Goal: Task Accomplishment & Management: Complete application form

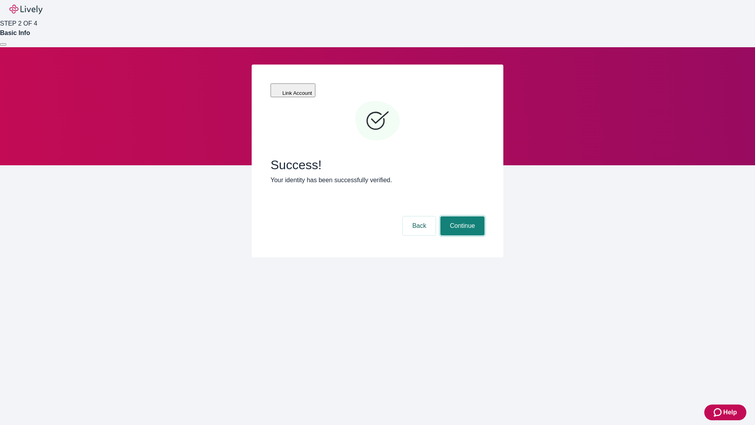
click at [461, 216] on button "Continue" at bounding box center [462, 225] width 44 height 19
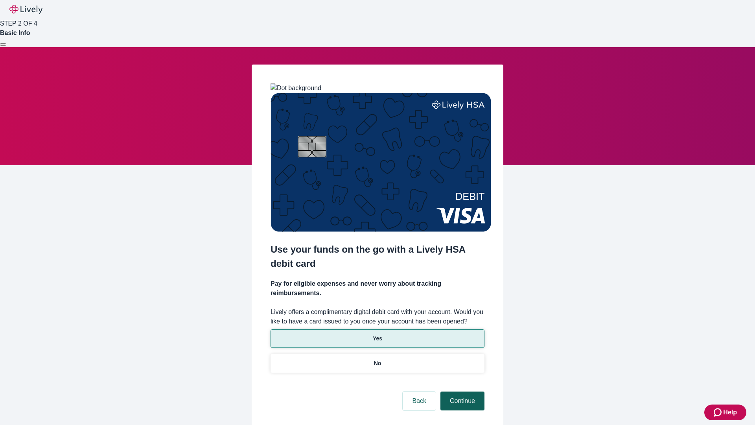
click at [377, 334] on p "Yes" at bounding box center [377, 338] width 9 height 8
click at [461, 391] on button "Continue" at bounding box center [462, 400] width 44 height 19
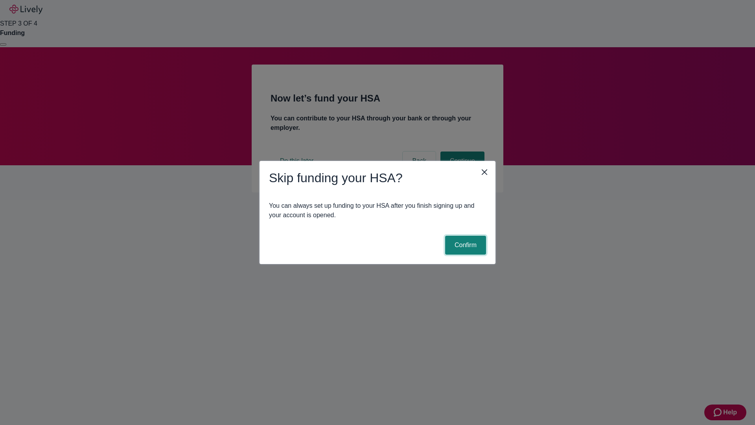
click at [464, 245] on button "Confirm" at bounding box center [465, 245] width 41 height 19
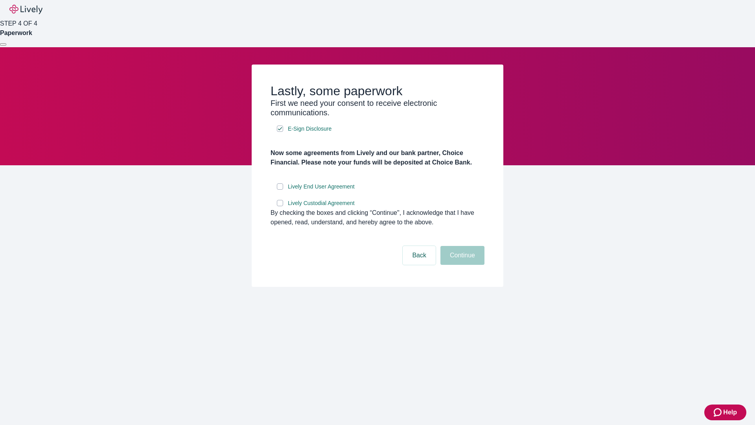
click at [280, 190] on input "Lively End User Agreement" at bounding box center [280, 186] width 6 height 6
checkbox input "true"
click at [280, 206] on input "Lively Custodial Agreement" at bounding box center [280, 203] width 6 height 6
checkbox input "true"
click at [461, 265] on button "Continue" at bounding box center [462, 255] width 44 height 19
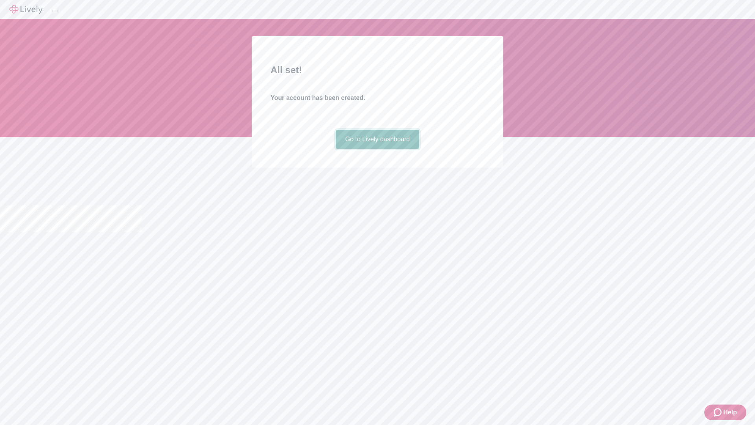
click at [377, 149] on link "Go to Lively dashboard" at bounding box center [378, 139] width 84 height 19
